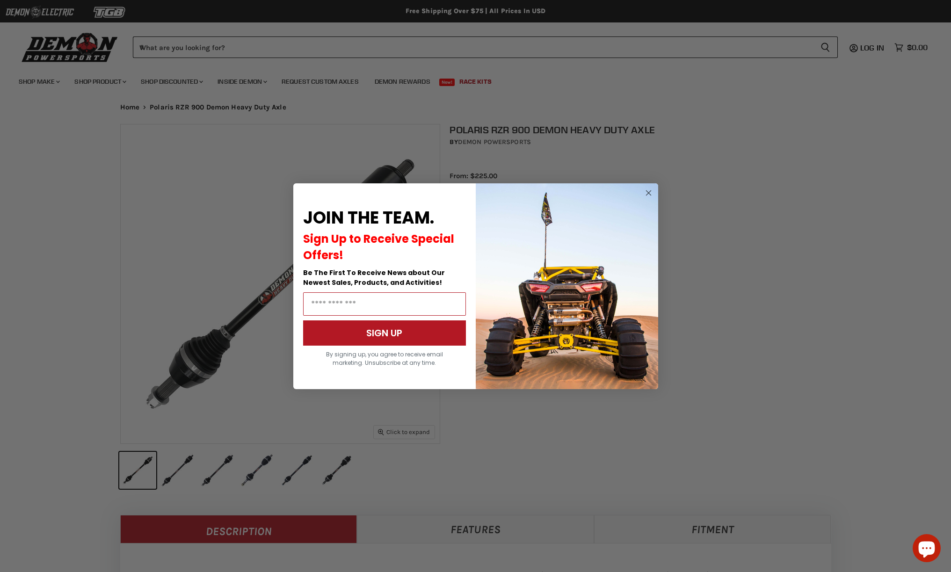
select select "******"
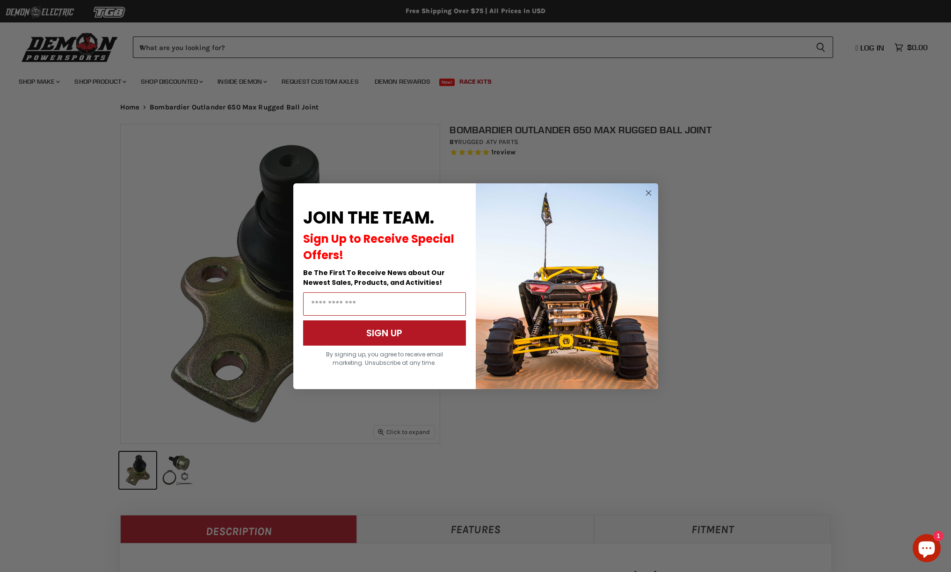
select select "******"
